Goal: Task Accomplishment & Management: Manage account settings

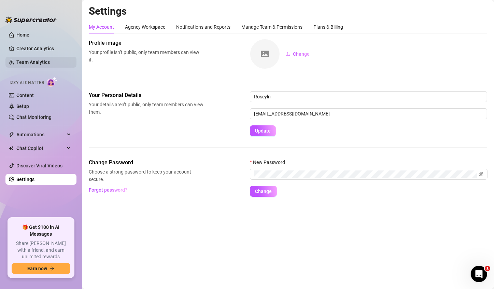
click at [38, 62] on link "Team Analytics" at bounding box center [32, 61] width 33 height 5
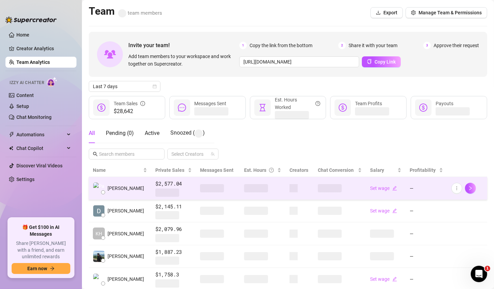
click at [244, 187] on span at bounding box center [256, 188] width 24 height 8
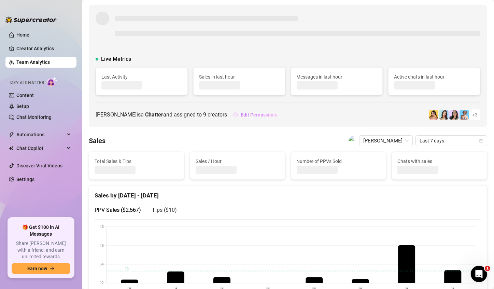
click at [265, 112] on span "Edit Permissions" at bounding box center [259, 114] width 37 height 5
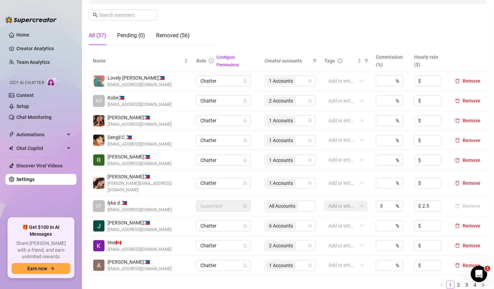
scroll to position [171, 0]
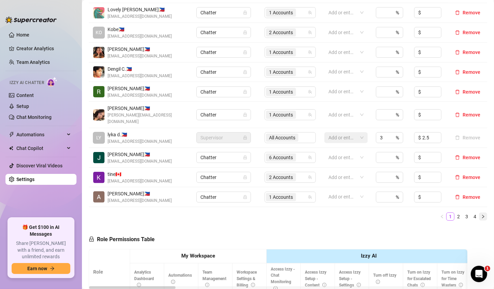
click at [481, 214] on icon "right" at bounding box center [483, 216] width 4 height 4
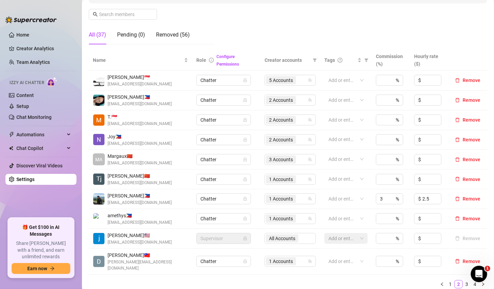
scroll to position [102, 0]
click at [275, 84] on span "5 Accounts" at bounding box center [281, 81] width 24 height 8
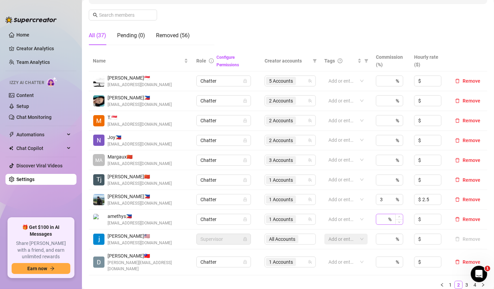
scroll to position [171, 0]
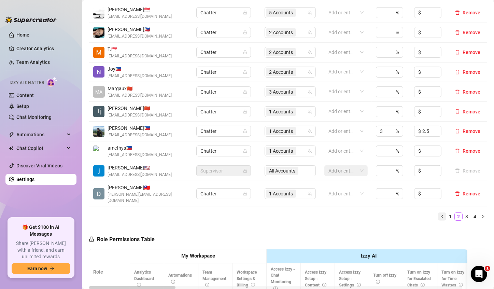
click at [441, 215] on icon "left" at bounding box center [442, 216] width 2 height 3
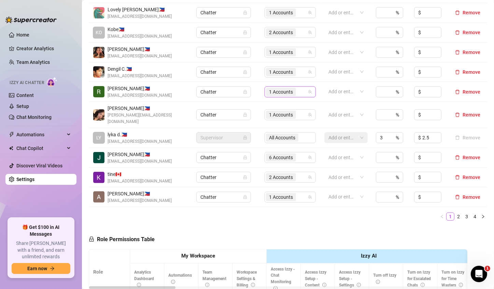
click at [281, 95] on span "1 Accounts" at bounding box center [281, 92] width 24 height 8
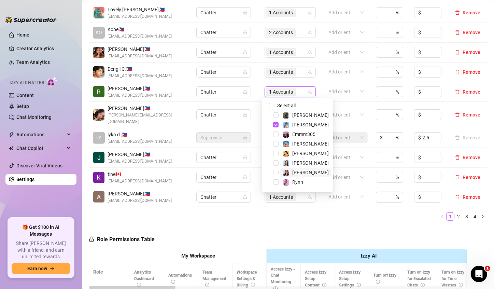
scroll to position [8, 0]
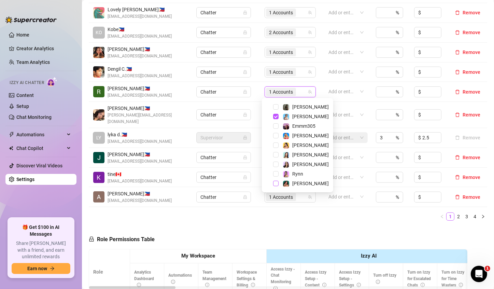
click at [276, 184] on span "Select tree node" at bounding box center [275, 183] width 5 height 5
